Goal: Information Seeking & Learning: Compare options

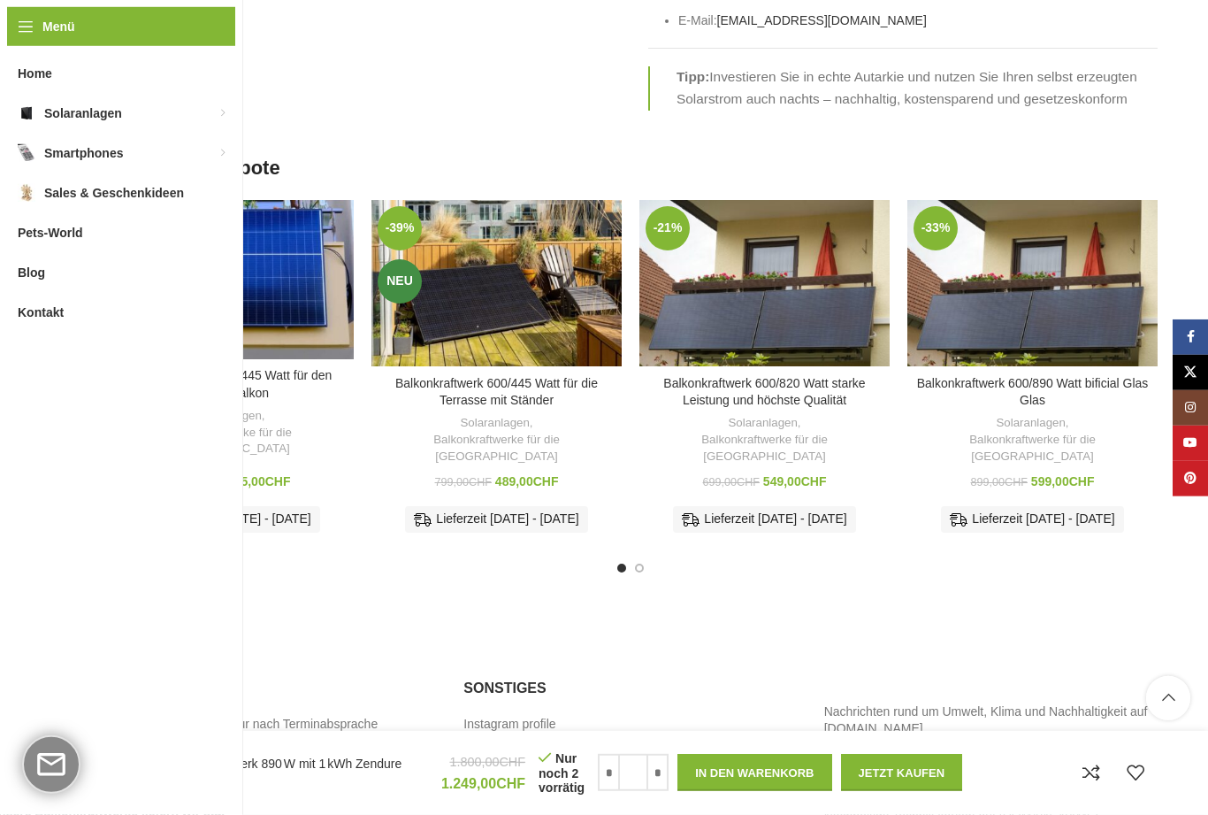
scroll to position [4236, 0]
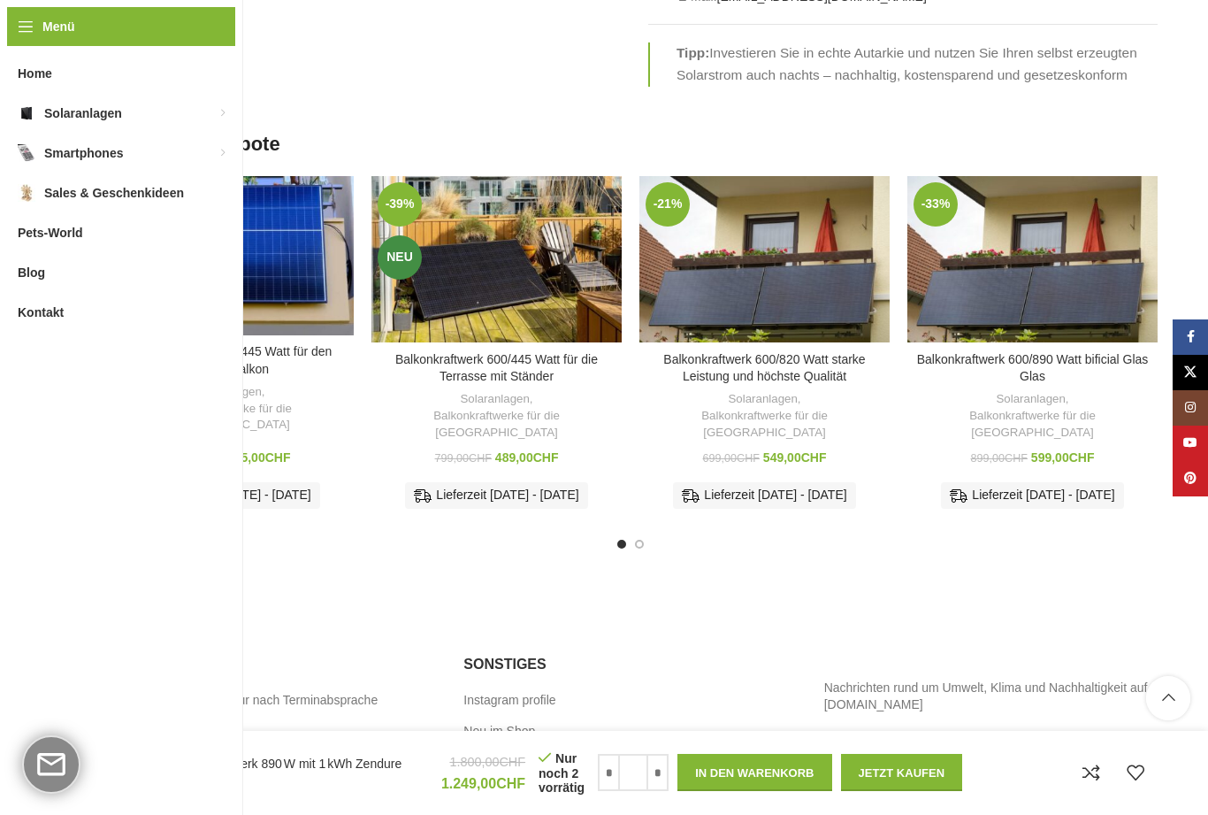
click at [234, 185] on div "Balkonkraftwerk 600/445 Watt für den kleinen Balkon" at bounding box center [244, 255] width 31 height 159
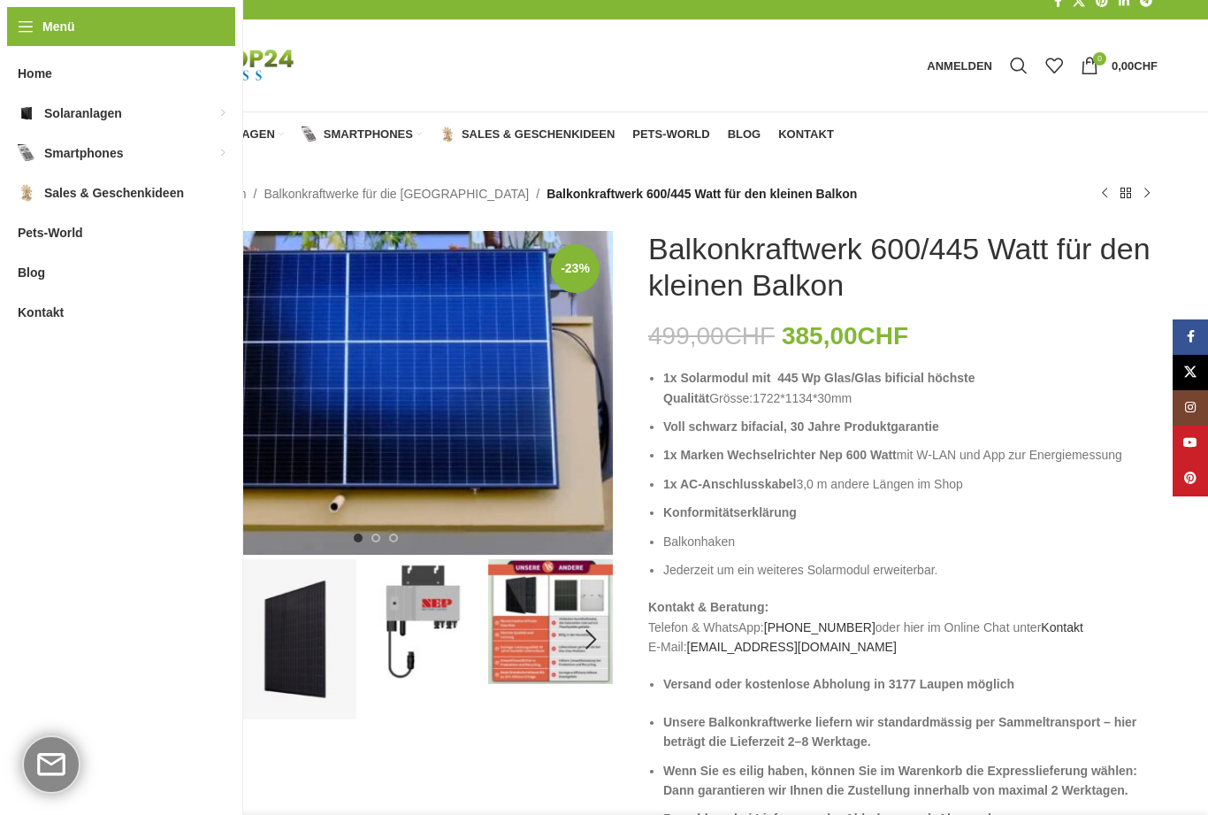
scroll to position [216, 0]
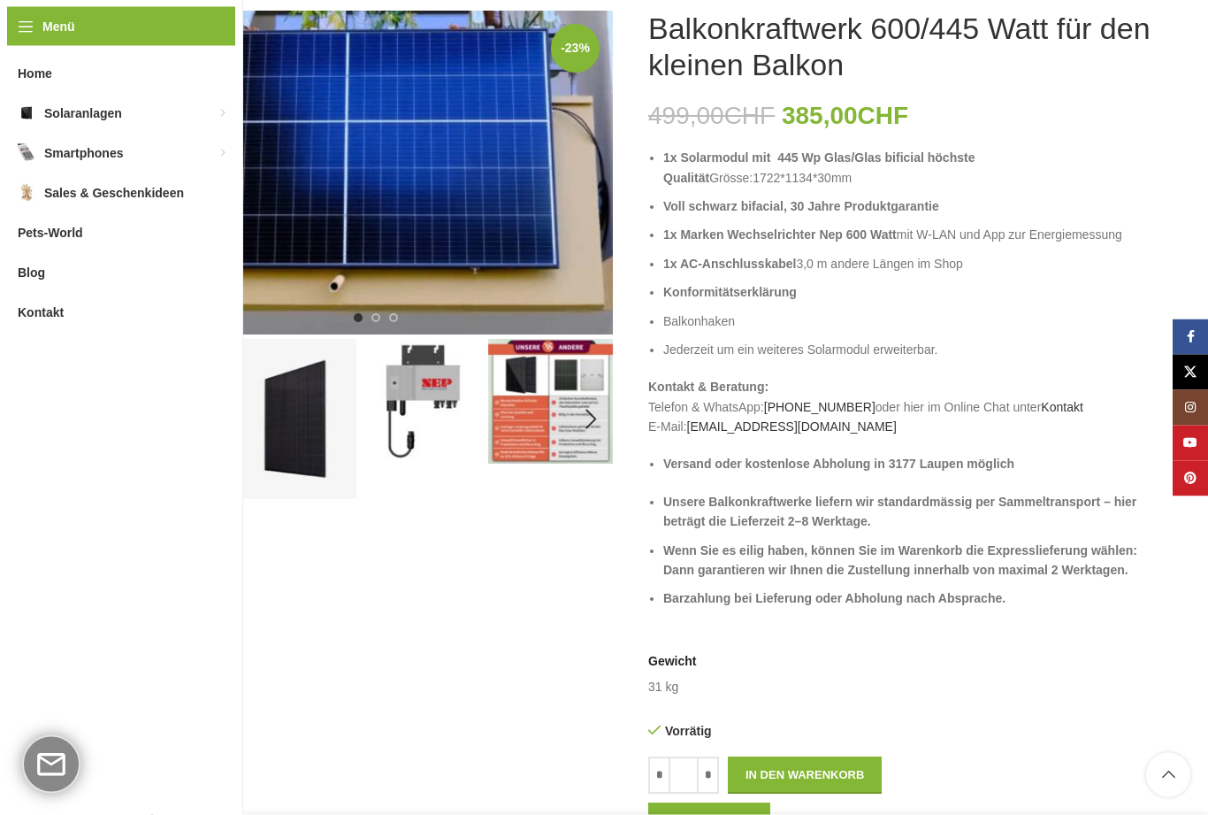
scroll to position [0, 0]
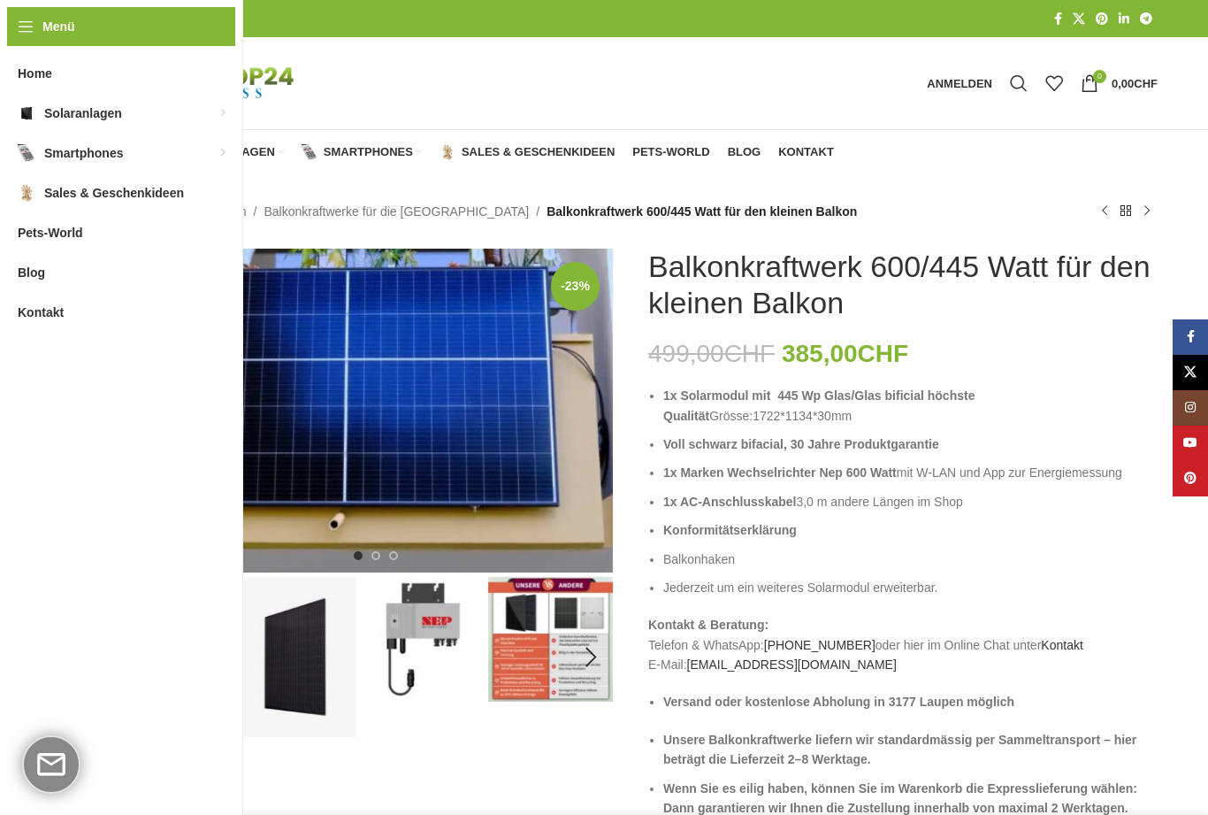
click at [597, 654] on div "Next slide" at bounding box center [591, 657] width 44 height 44
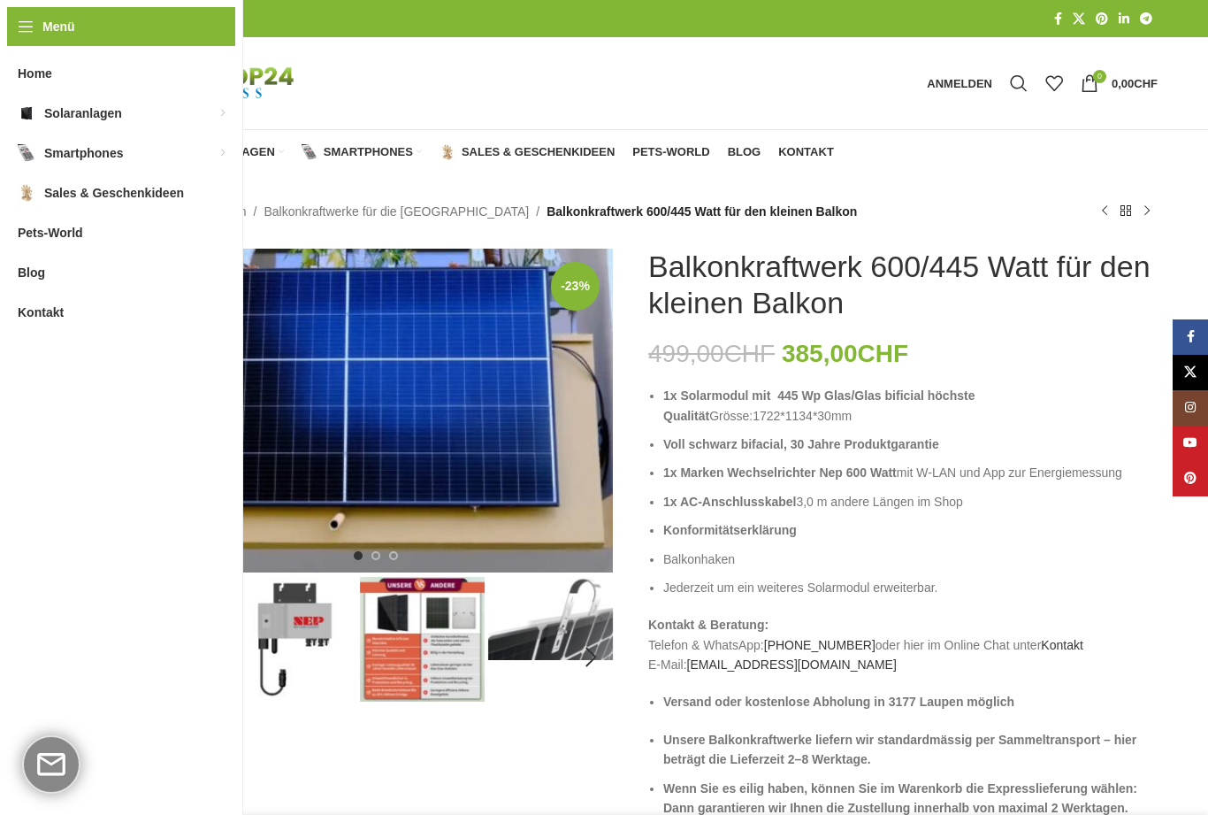
click at [604, 656] on div "Next slide" at bounding box center [591, 657] width 44 height 44
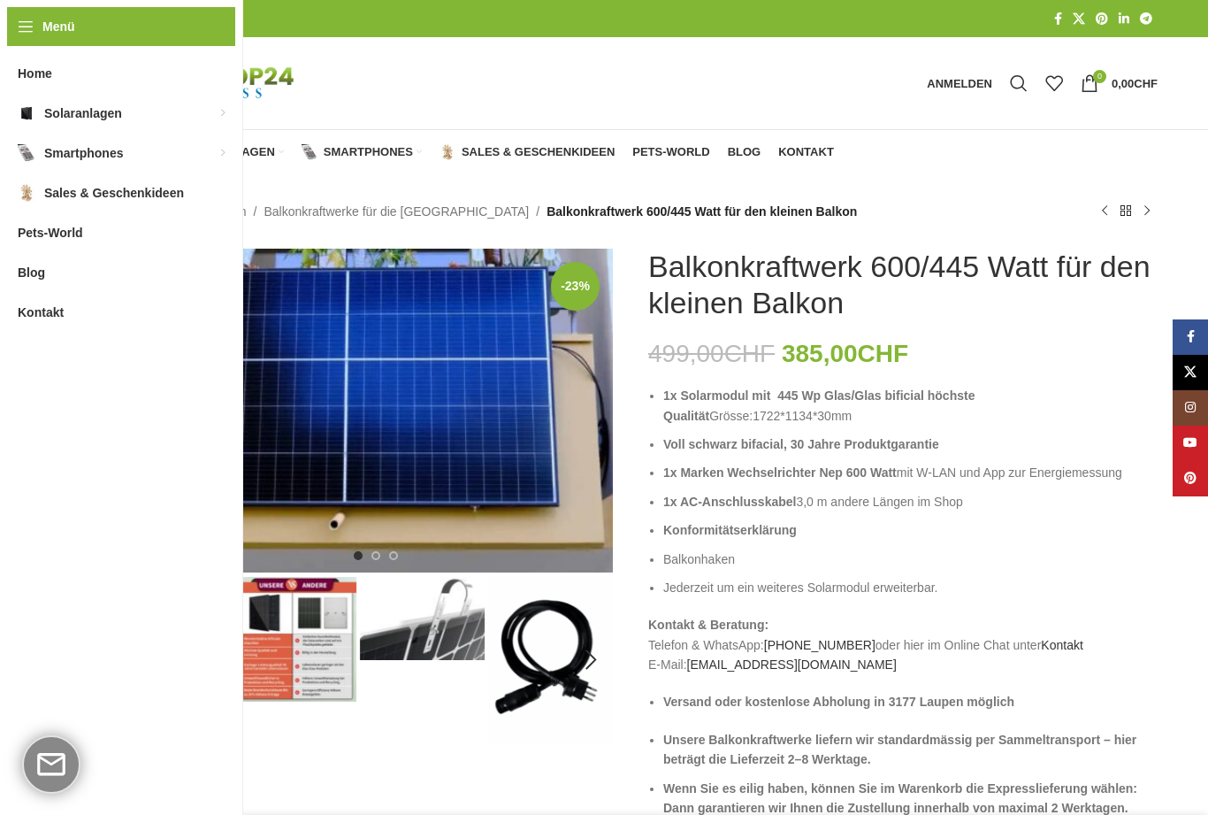
click at [602, 656] on div "Next slide" at bounding box center [591, 660] width 44 height 44
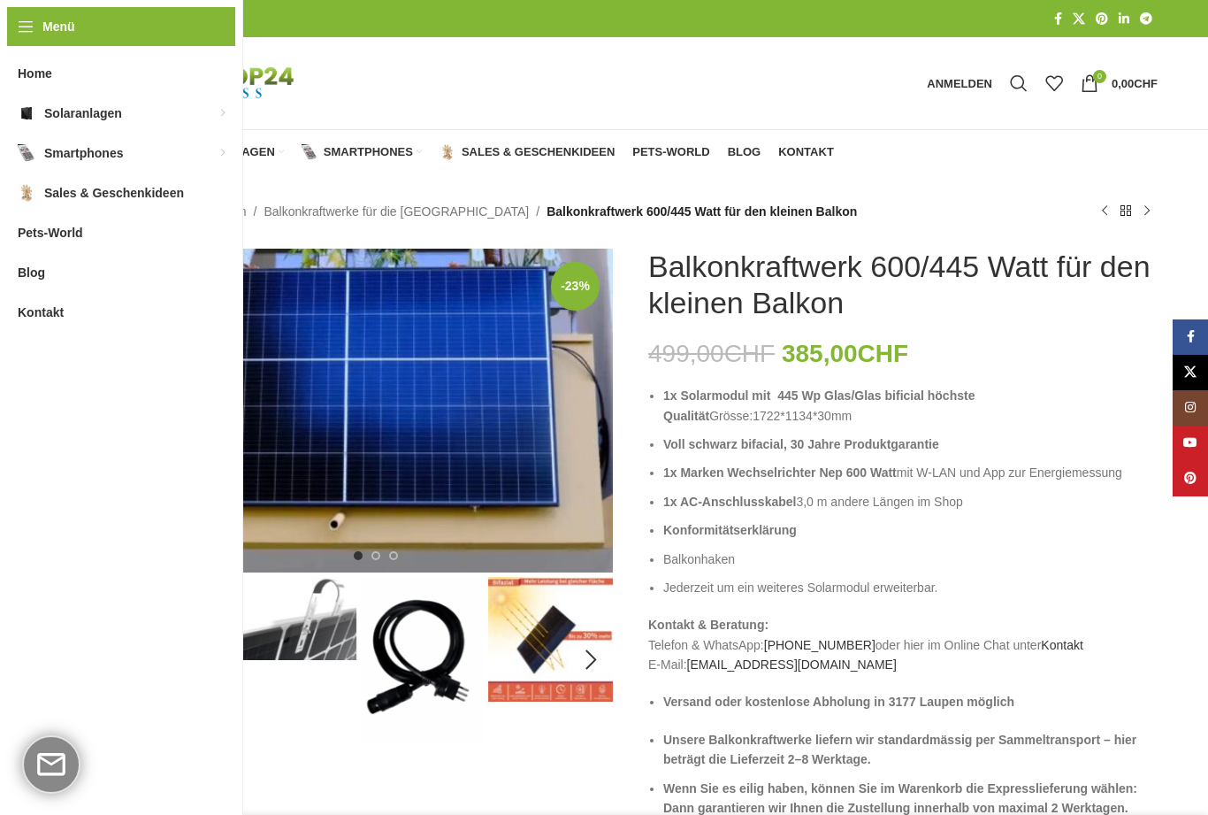
click at [611, 655] on div "Next slide" at bounding box center [591, 660] width 44 height 44
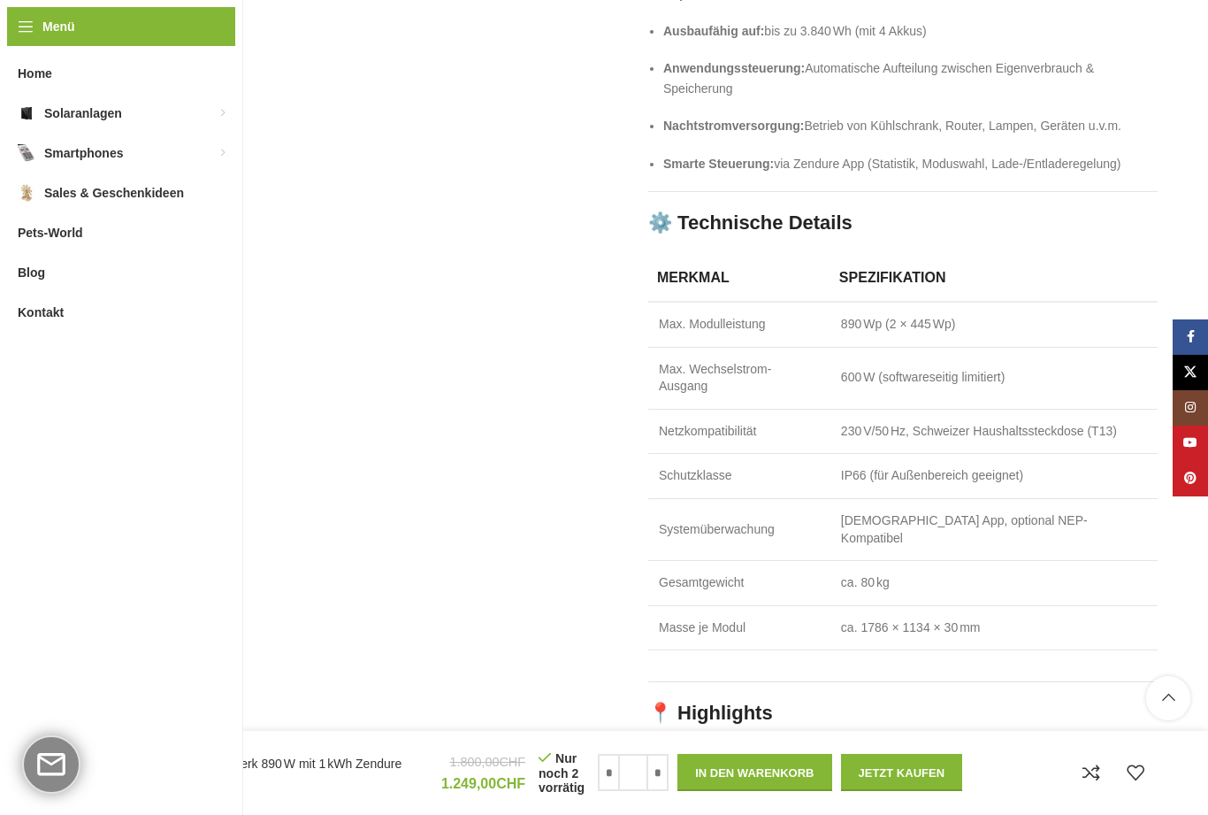
scroll to position [2968, 0]
